Goal: Task Accomplishment & Management: Manage account settings

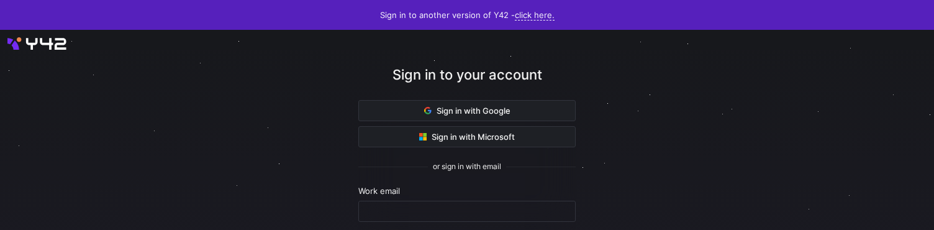
scroll to position [158, 0]
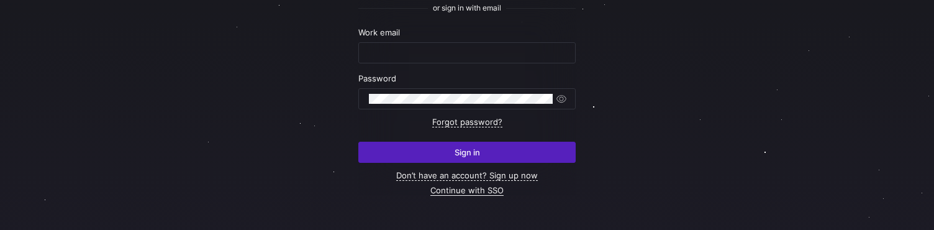
click at [464, 191] on link "Continue with SSO" at bounding box center [466, 190] width 73 height 11
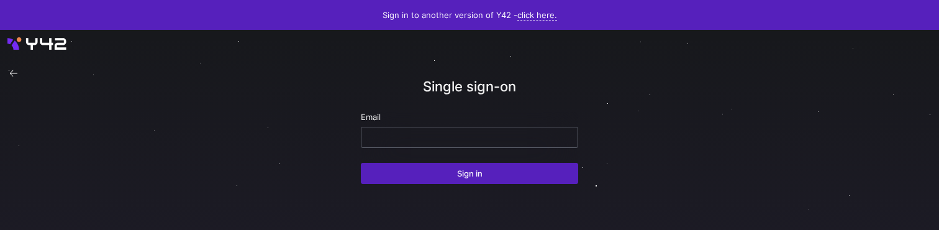
click at [427, 140] on input "email" at bounding box center [469, 137] width 196 height 10
paste input "ppatida2@cisco.com"
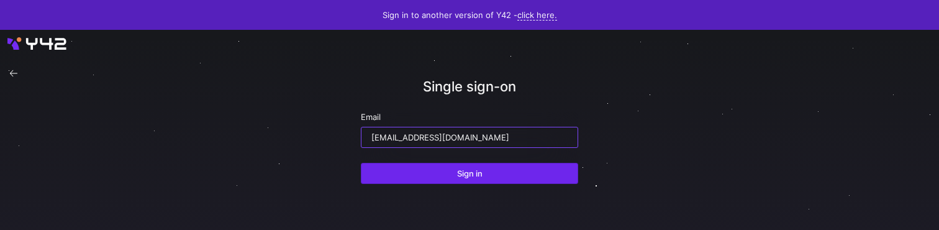
type input "ppatida2@cisco.com"
click at [461, 168] on span "Sign in" at bounding box center [469, 173] width 25 height 10
